Goal: Information Seeking & Learning: Learn about a topic

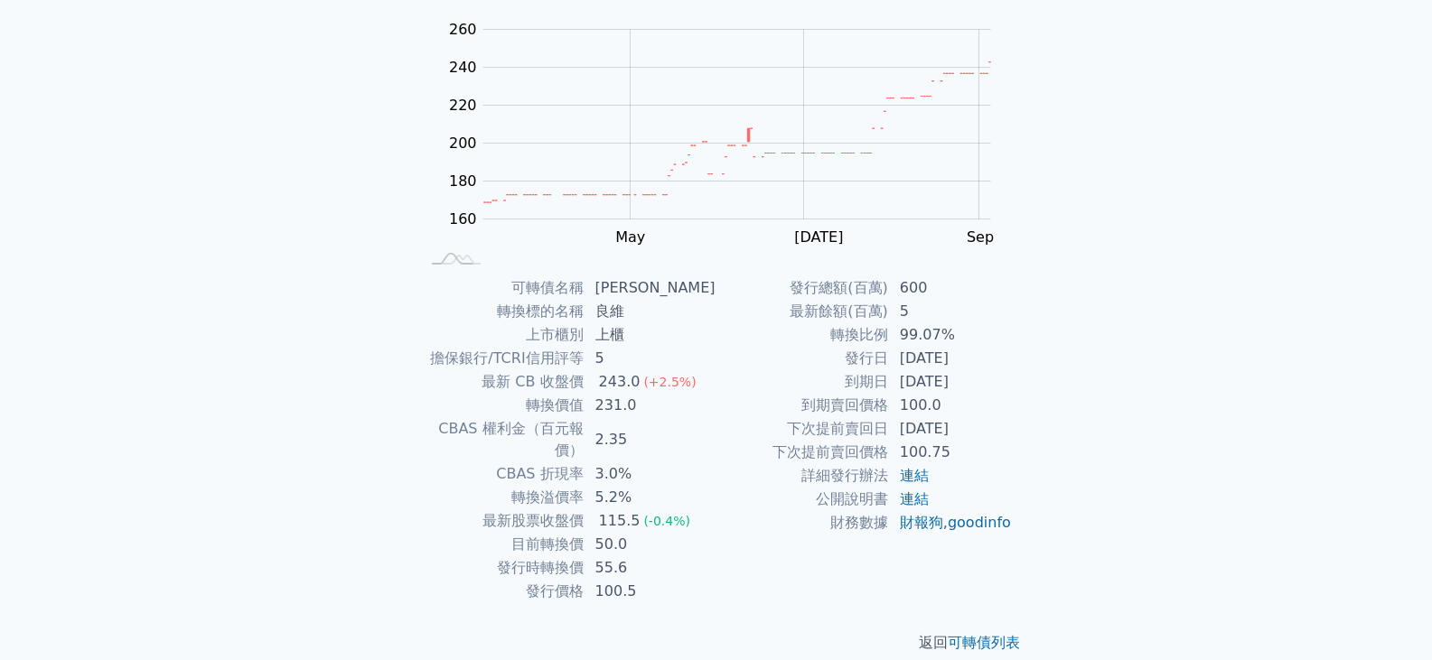
scroll to position [176, 0]
click at [467, 263] on icon at bounding box center [456, 258] width 49 height 10
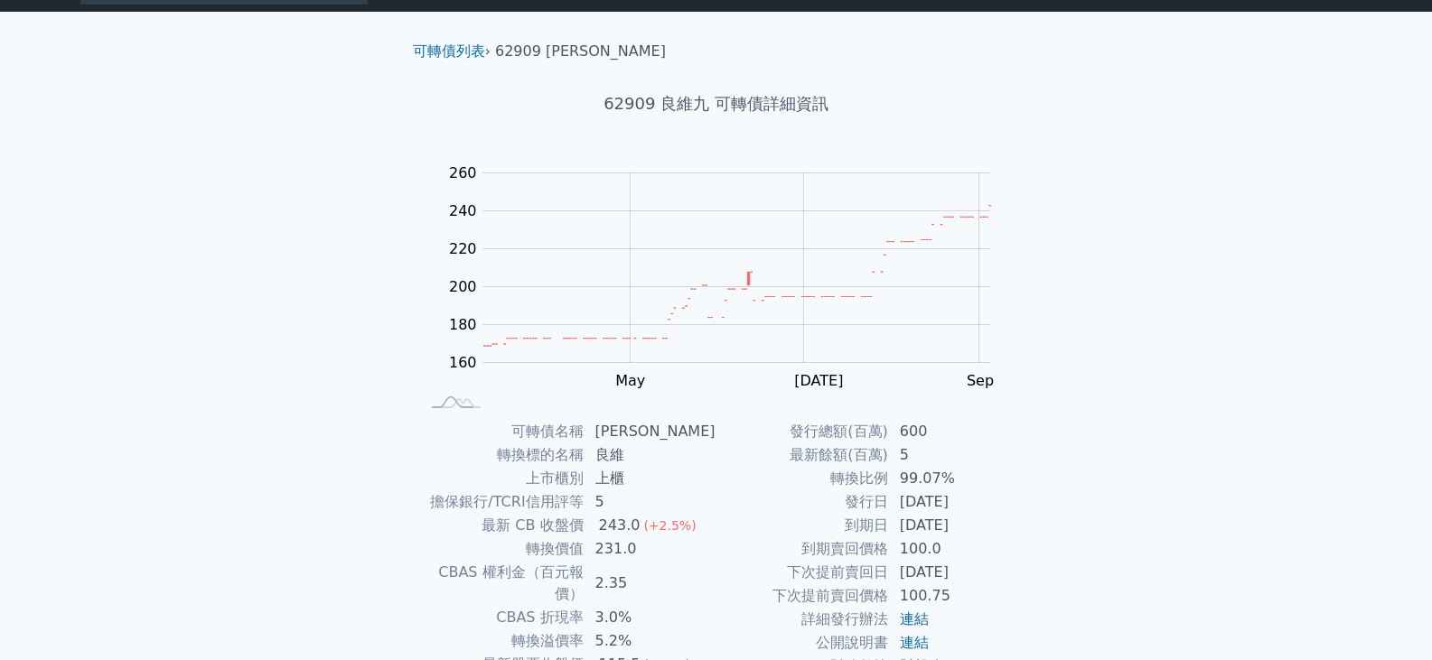
scroll to position [0, 0]
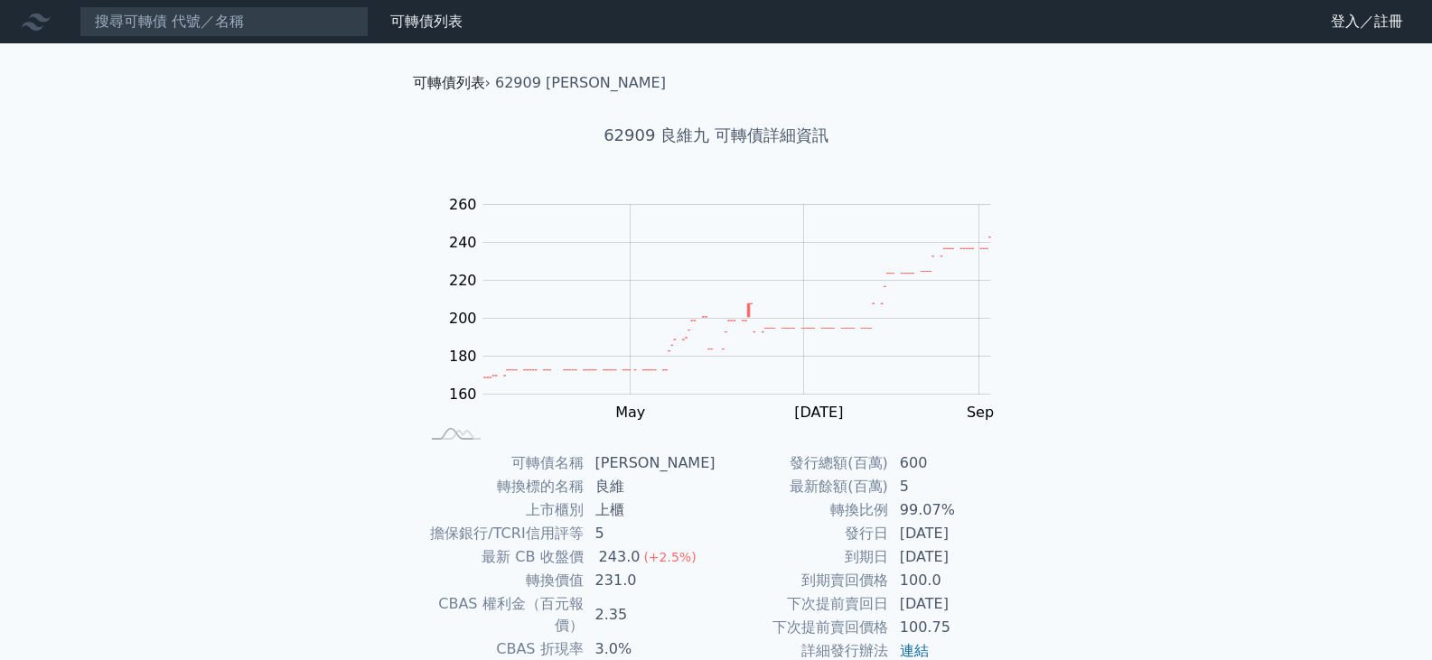
click at [463, 84] on link "可轉債列表" at bounding box center [449, 82] width 72 height 17
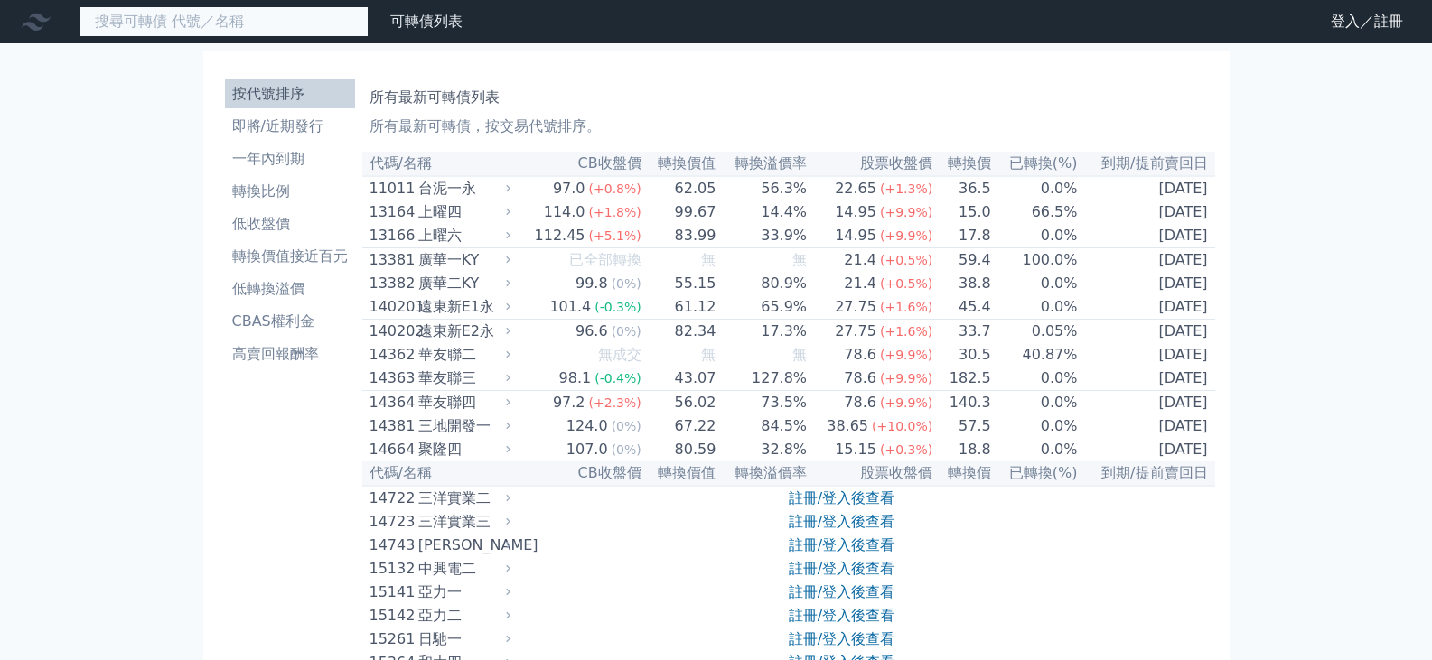
click at [145, 32] on input at bounding box center [223, 21] width 289 height 31
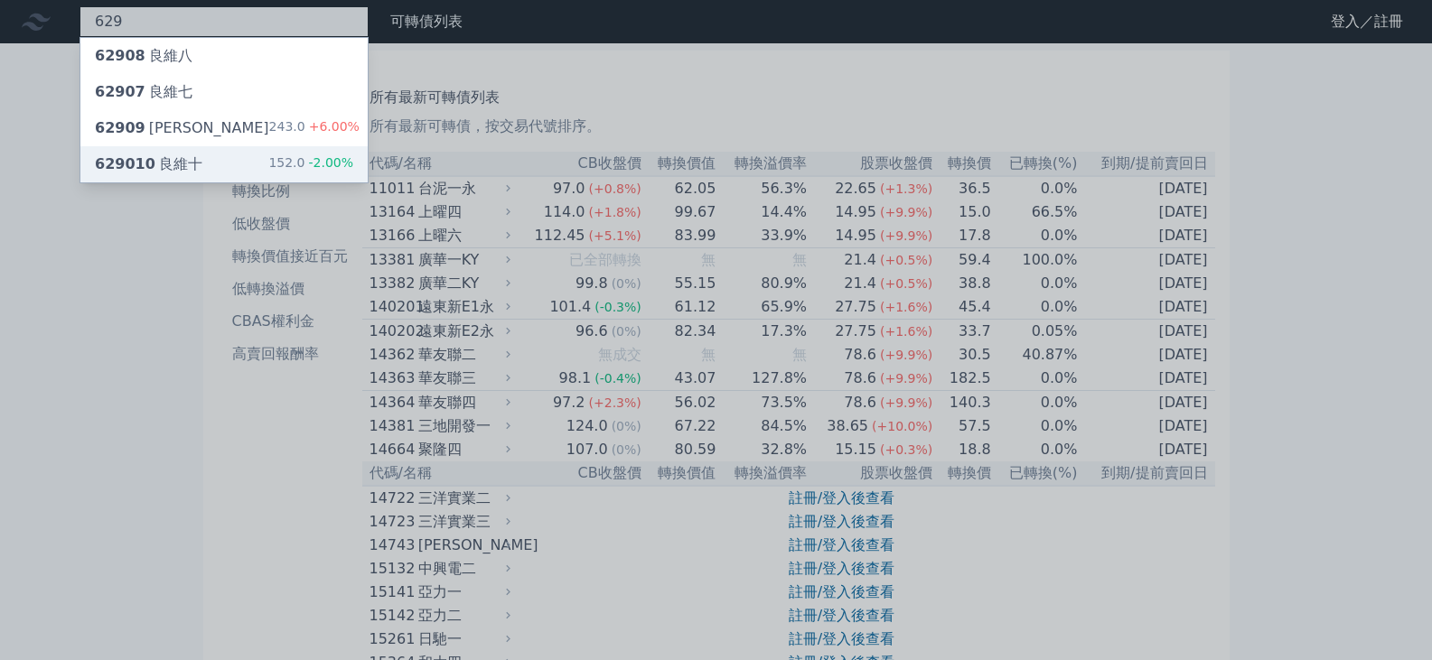
type input "629"
click at [194, 158] on div "629010 良維十 152.0 -2.00%" at bounding box center [223, 164] width 287 height 36
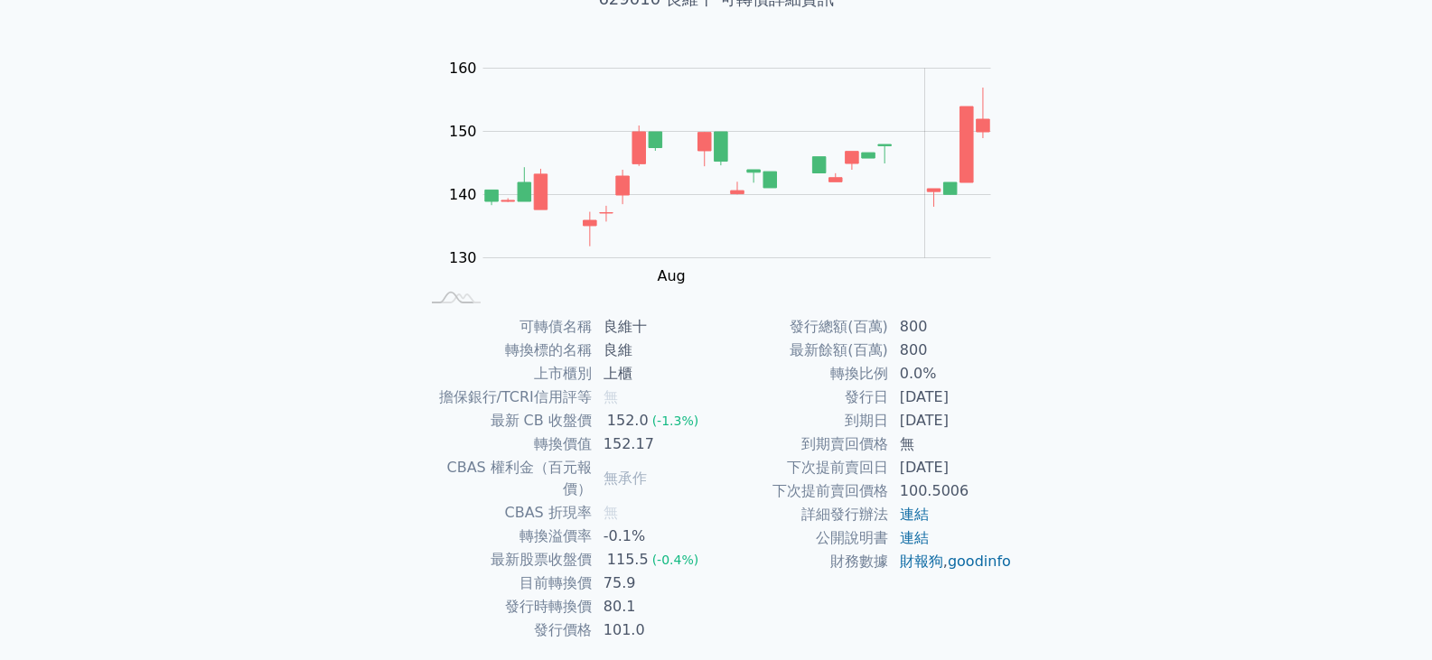
scroll to position [176, 0]
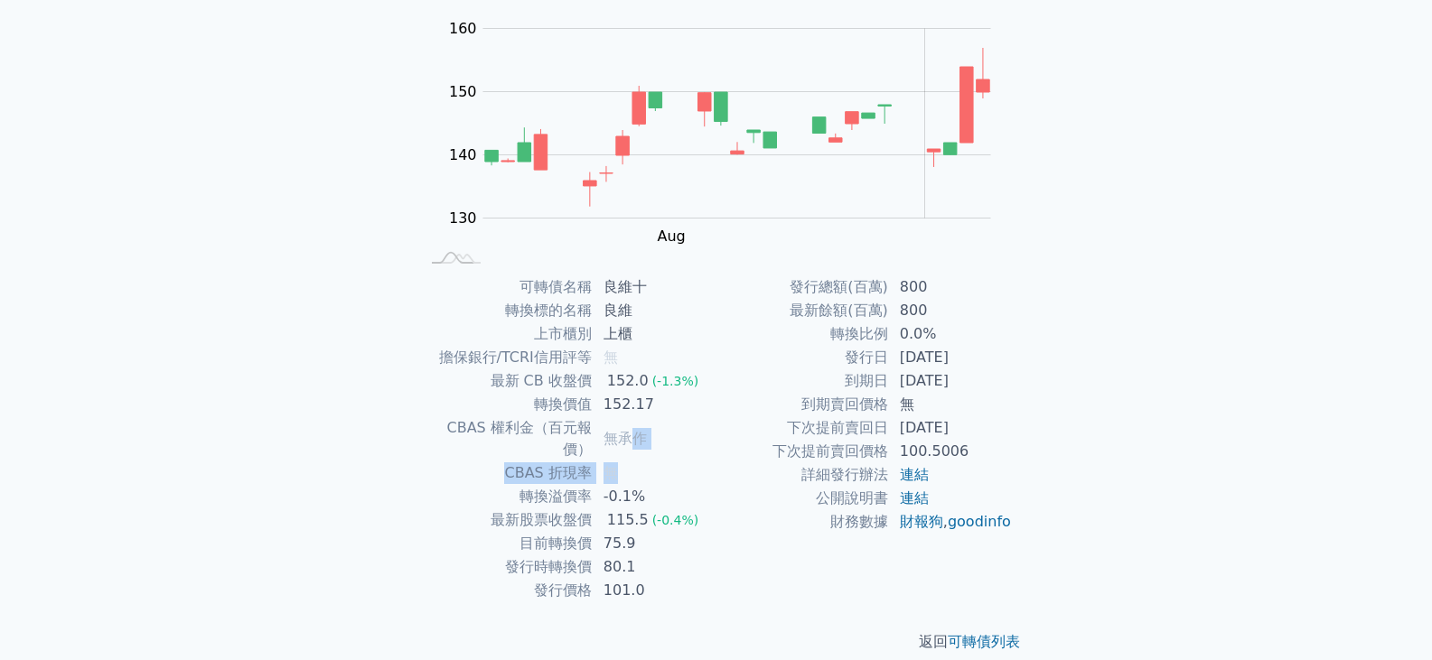
drag, startPoint x: 649, startPoint y: 462, endPoint x: 632, endPoint y: 400, distance: 63.5
click at [632, 429] on tbody "可轉債名稱 良維十 轉換標的名稱 良維 上市櫃別 上櫃 擔保銀行/TCRI信用評等 無 最新 CB 收盤價 152.0 (-1.3%) 轉換價值 152.17…" at bounding box center [568, 439] width 296 height 327
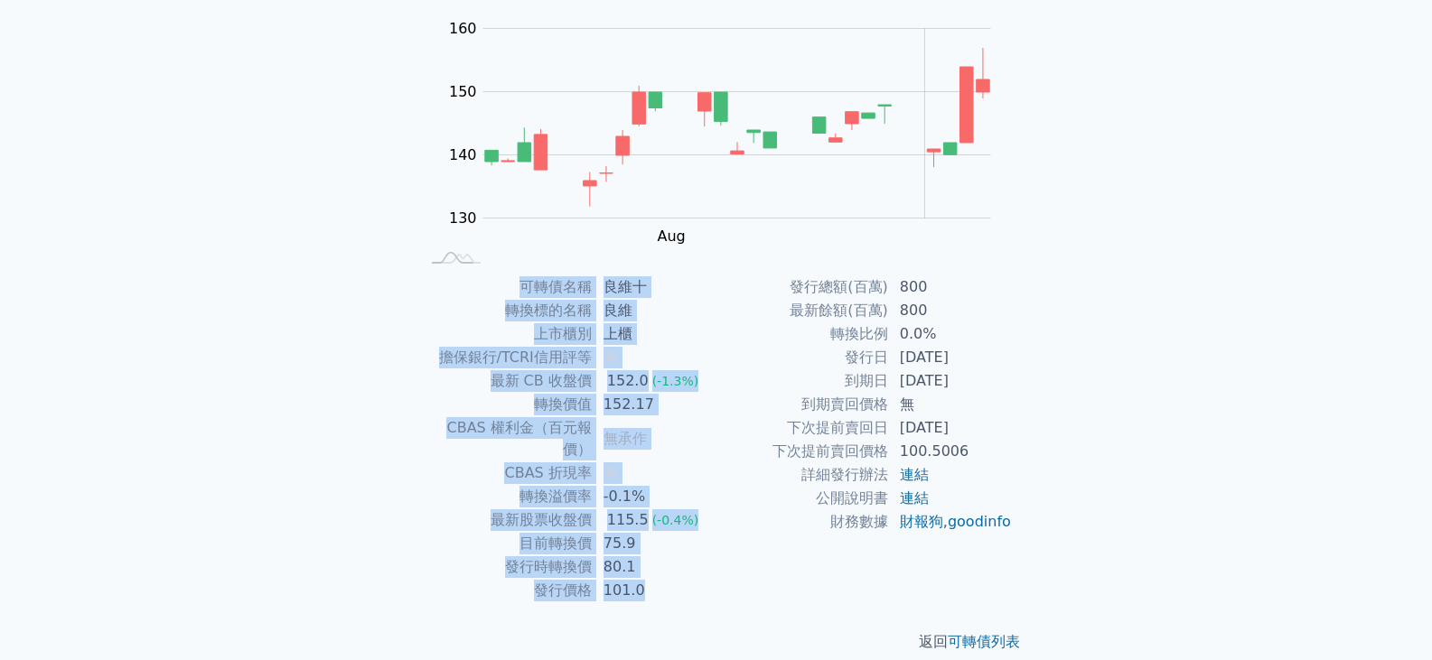
drag, startPoint x: 619, startPoint y: 261, endPoint x: 736, endPoint y: 574, distance: 333.9
click at [736, 574] on div "可轉債列表 › 629010 良維十 629010 良維十 可轉債詳細資訊 Zoom Out 130 120 125 130 135 140 145 150 …" at bounding box center [716, 274] width 636 height 815
click at [736, 574] on div "發行總額(百萬) 800 最新餘額(百萬) 800 轉換比例 0.0% 發行日 [DATE] 到期日 [DATE] 到期賣回價格 無 下次提前賣回日 [DAT…" at bounding box center [864, 439] width 296 height 327
drag, startPoint x: 676, startPoint y: 569, endPoint x: 257, endPoint y: 313, distance: 490.2
click at [402, 277] on div "可轉債名稱 良維十 轉換標的名稱 良維 上市櫃別 上櫃 擔保銀行/TCRI信用評等 無 最新 CB 收盤價 152.0 (-1.3%) 轉換價值 152.17…" at bounding box center [716, 439] width 636 height 327
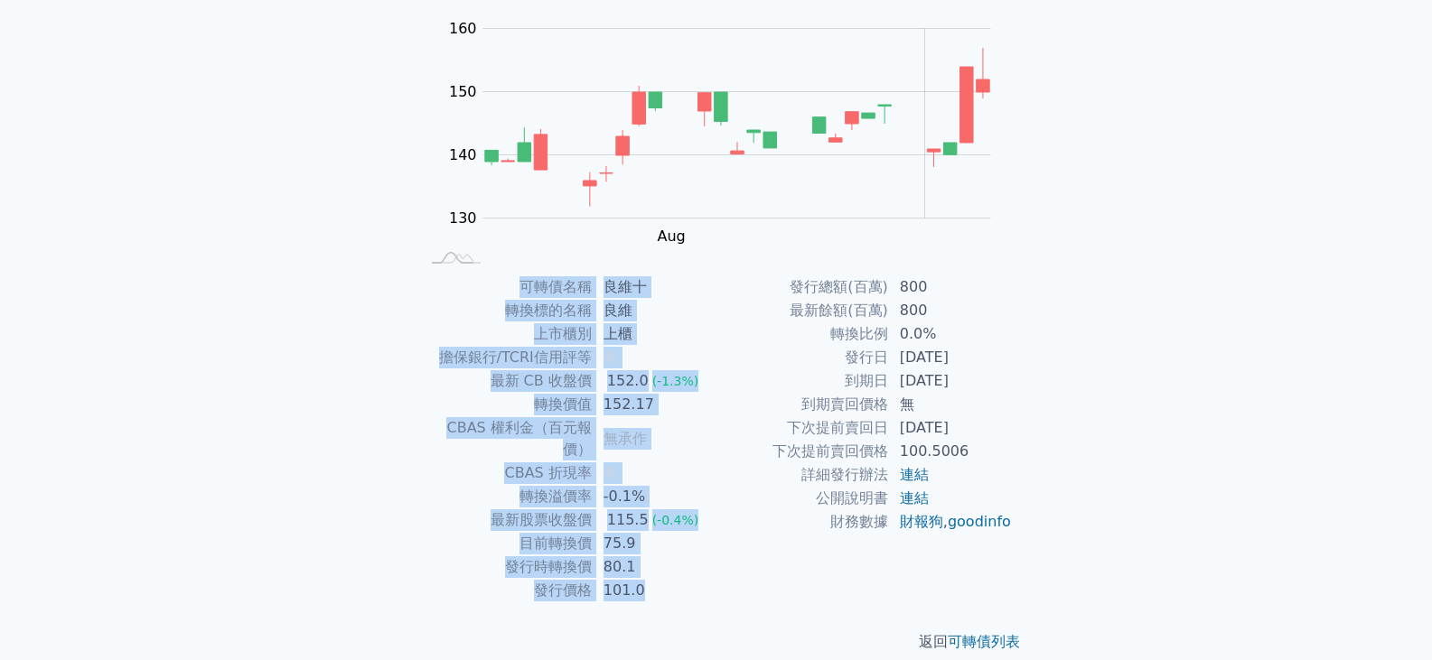
click at [256, 313] on div "可轉債列表 財務數據 可轉債列表 財務數據 登入／註冊 登入／註冊 可轉債列表 › 629010 良維十 629010 良維十 可轉債詳細資訊 Zoom Ou…" at bounding box center [716, 253] width 1432 height 858
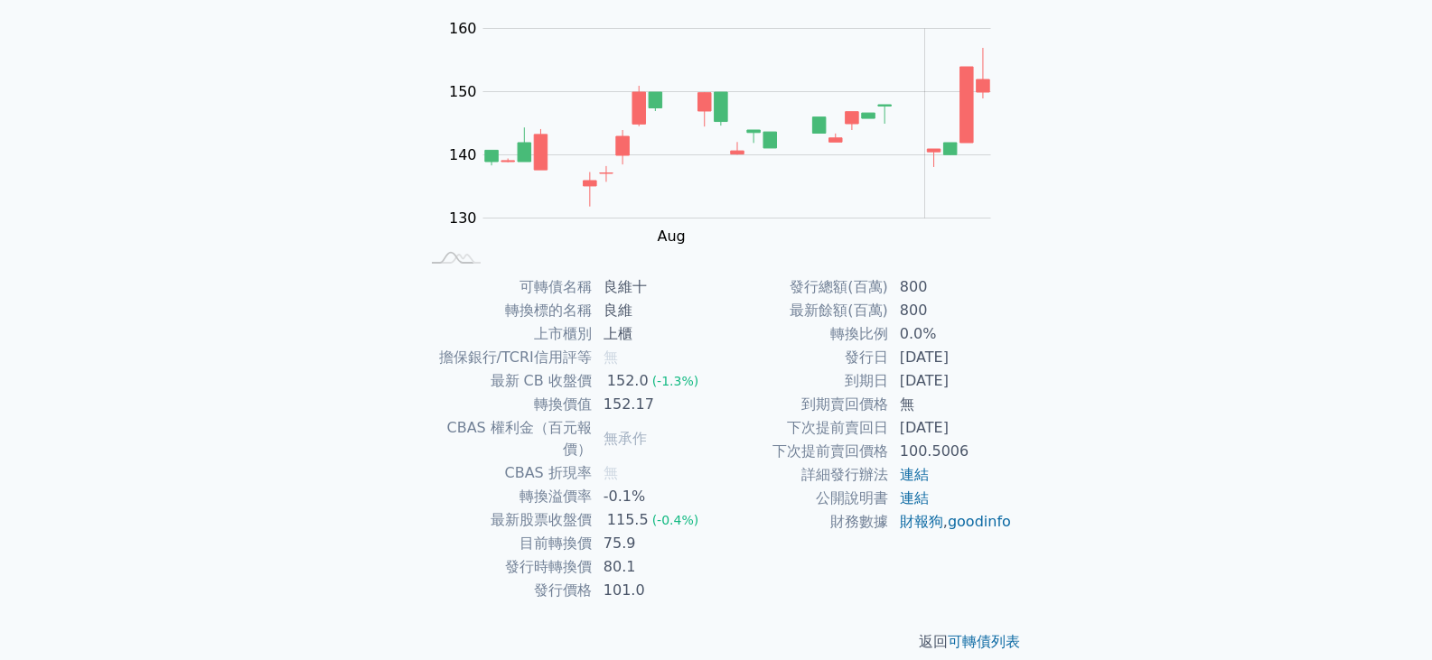
drag, startPoint x: 79, startPoint y: 14, endPoint x: 229, endPoint y: 437, distance: 448.6
click at [175, 478] on div "可轉債列表 財務數據 可轉債列表 財務數據 登入／註冊 登入／註冊 可轉債列表 › 629010 良維十 629010 良維十 可轉債詳細資訊 Zoom Ou…" at bounding box center [716, 253] width 1432 height 858
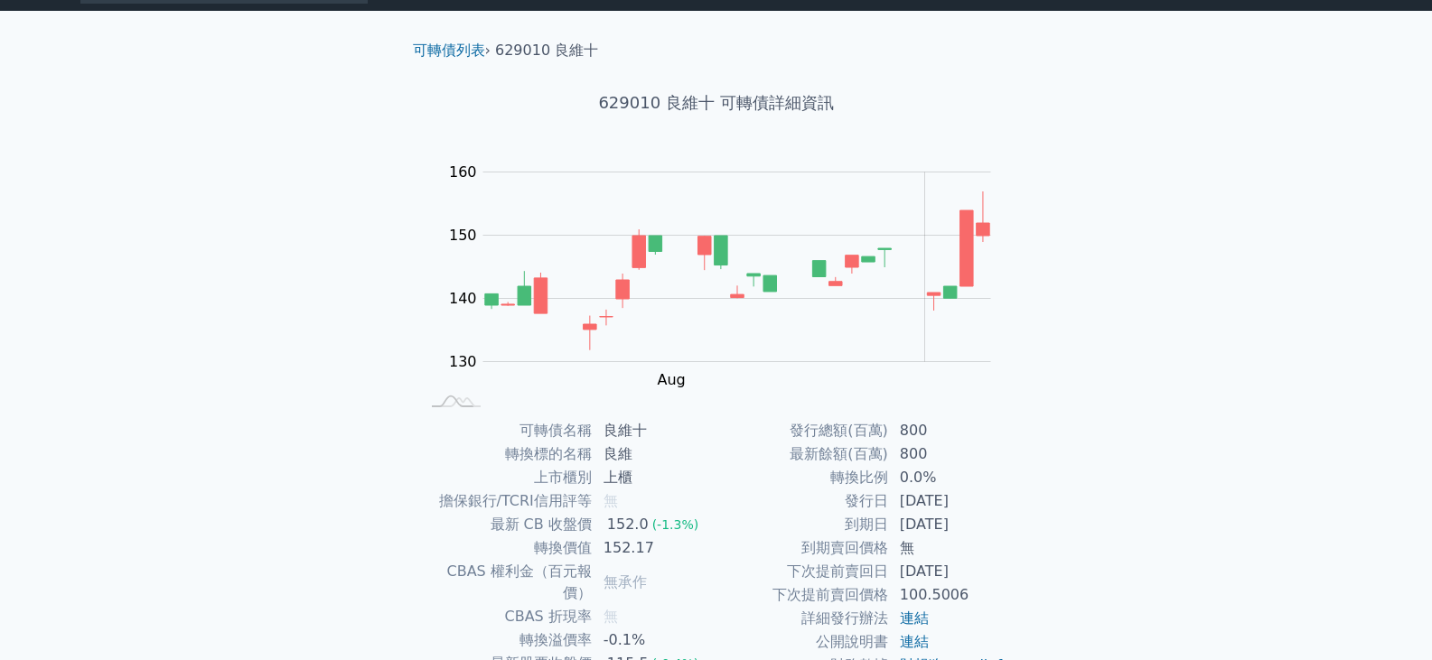
scroll to position [0, 0]
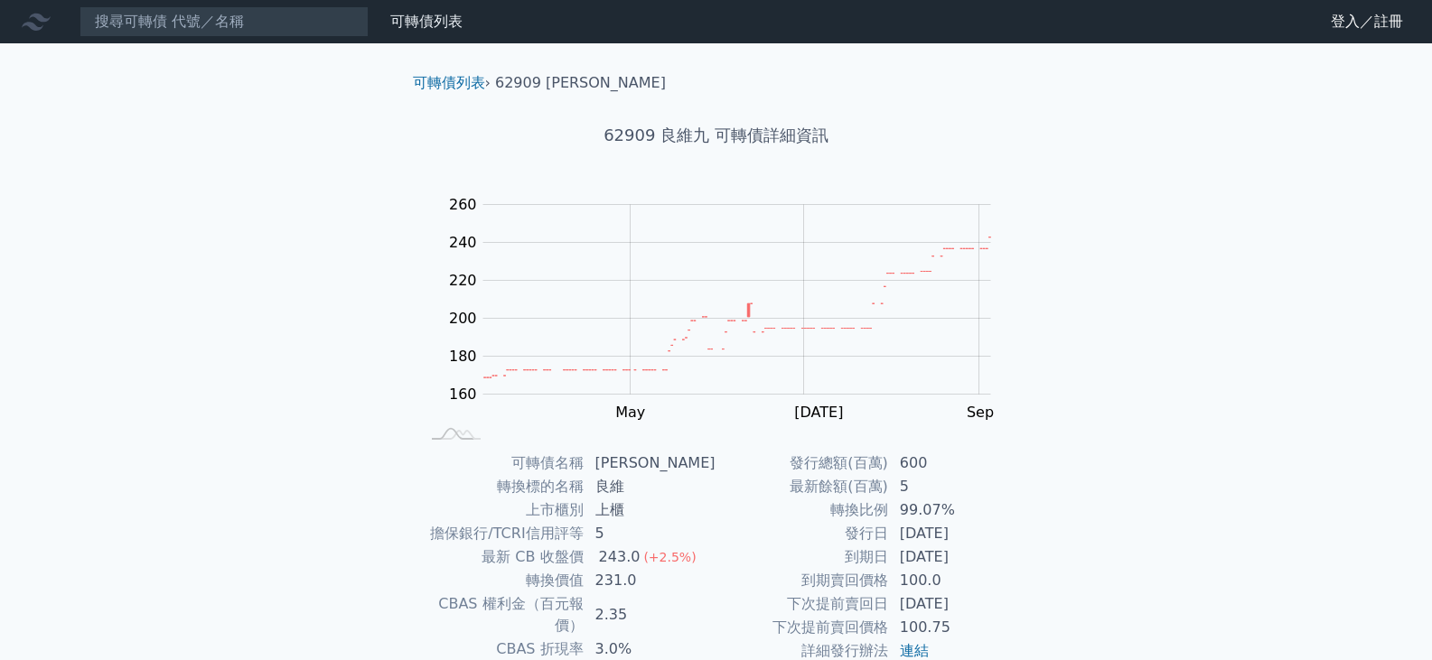
click at [1042, 464] on div "可轉債列表 › 62909 良維九 62909 良維九 可轉債詳細資訊 Zoom Out 160 120 140 160 180 200 220 240 26…" at bounding box center [716, 450] width 694 height 815
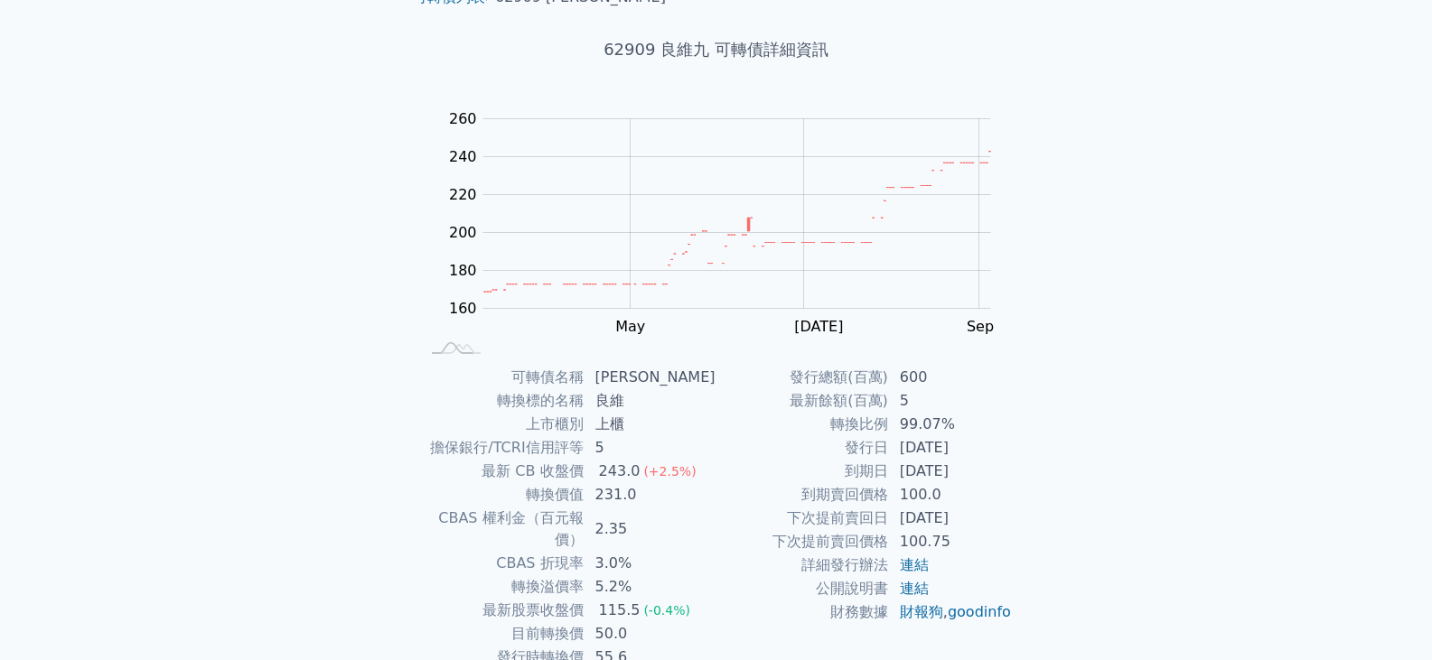
scroll to position [90, 0]
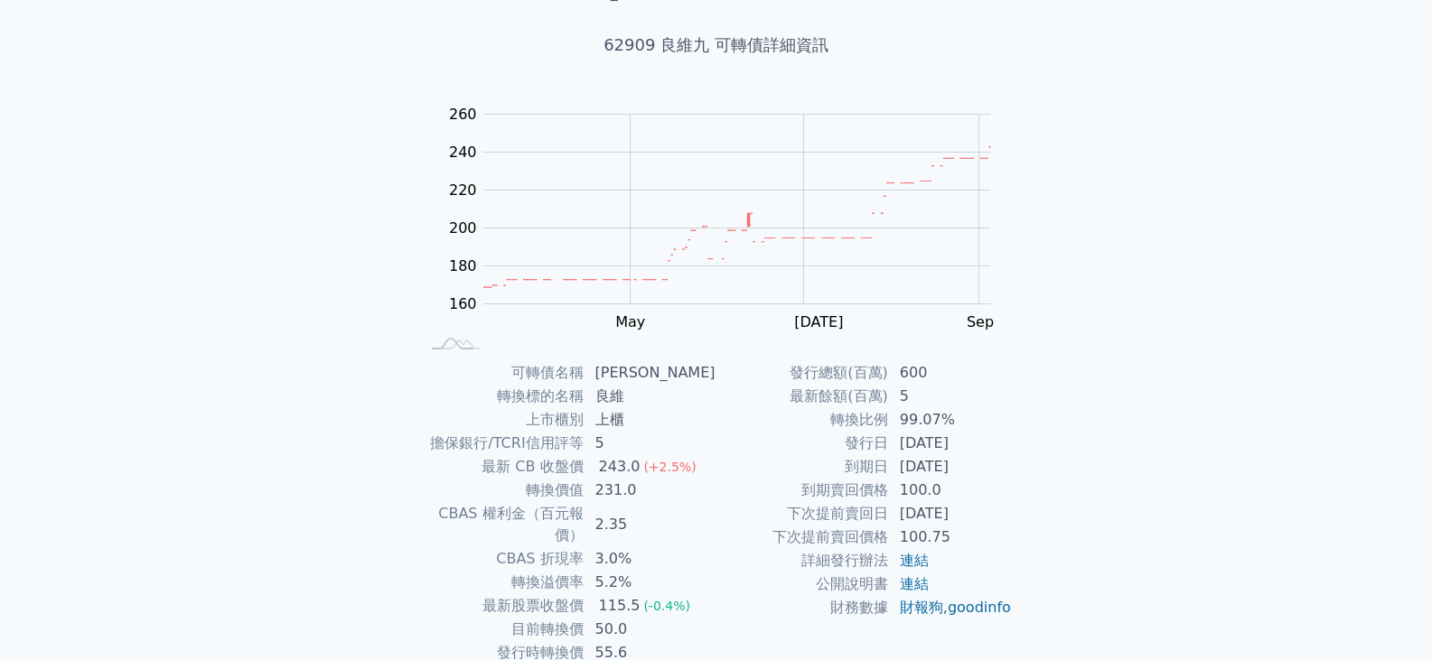
scroll to position [86, 0]
